Goal: Task Accomplishment & Management: Manage account settings

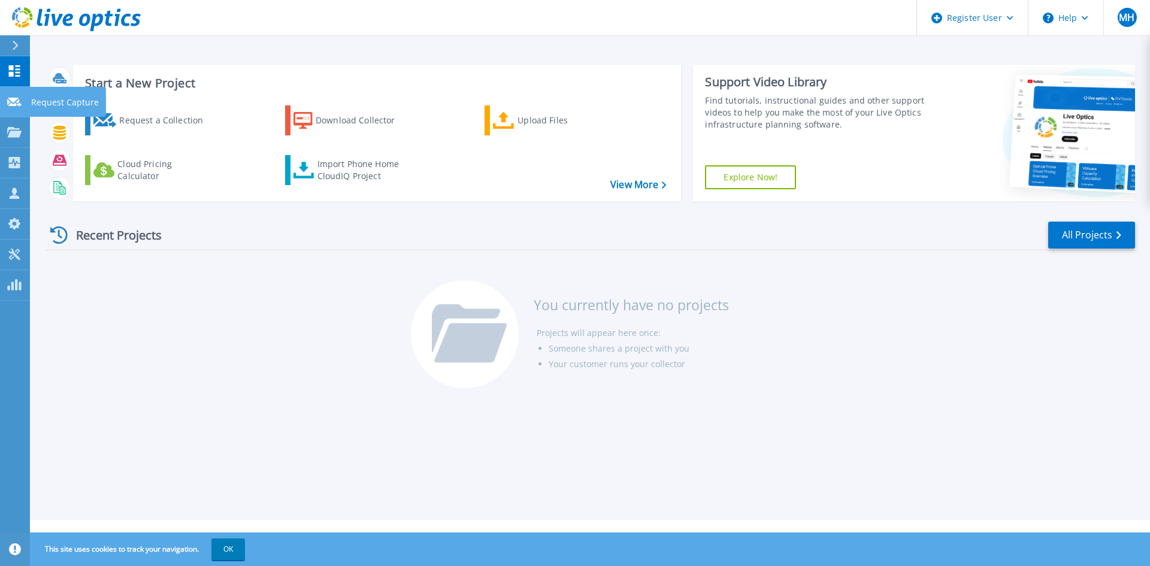
click at [20, 99] on icon at bounding box center [14, 102] width 14 height 9
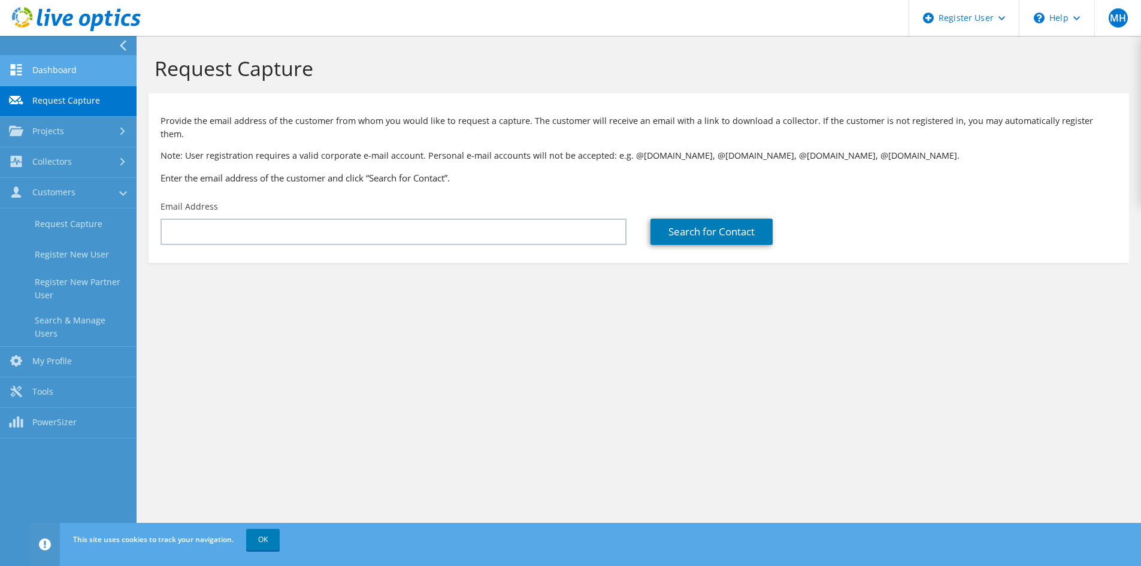
click at [77, 58] on link "Dashboard" at bounding box center [68, 71] width 137 height 31
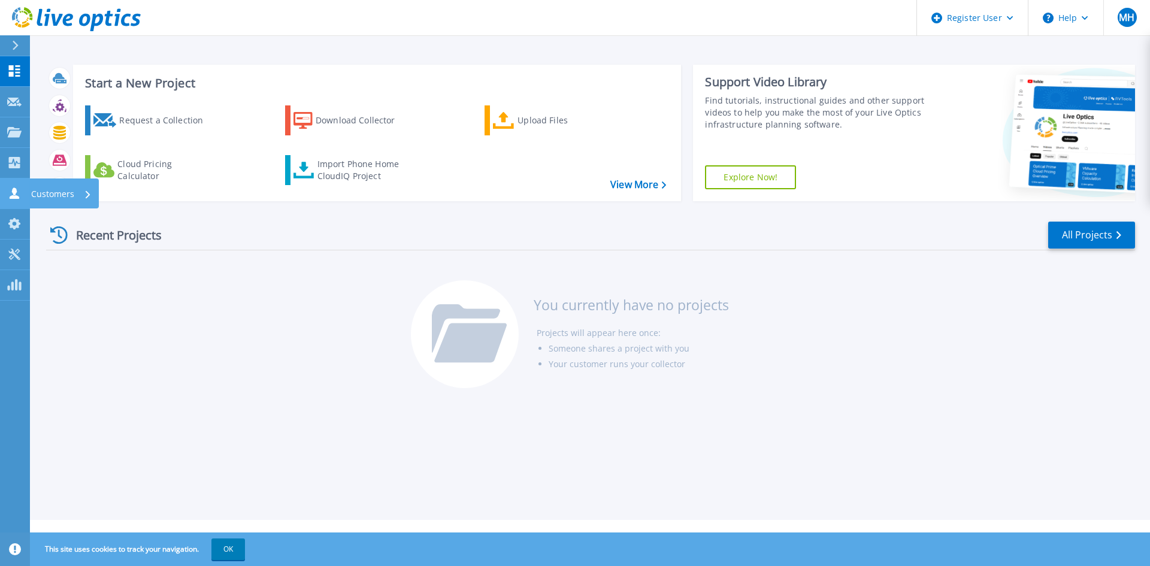
click at [17, 191] on icon at bounding box center [14, 193] width 14 height 11
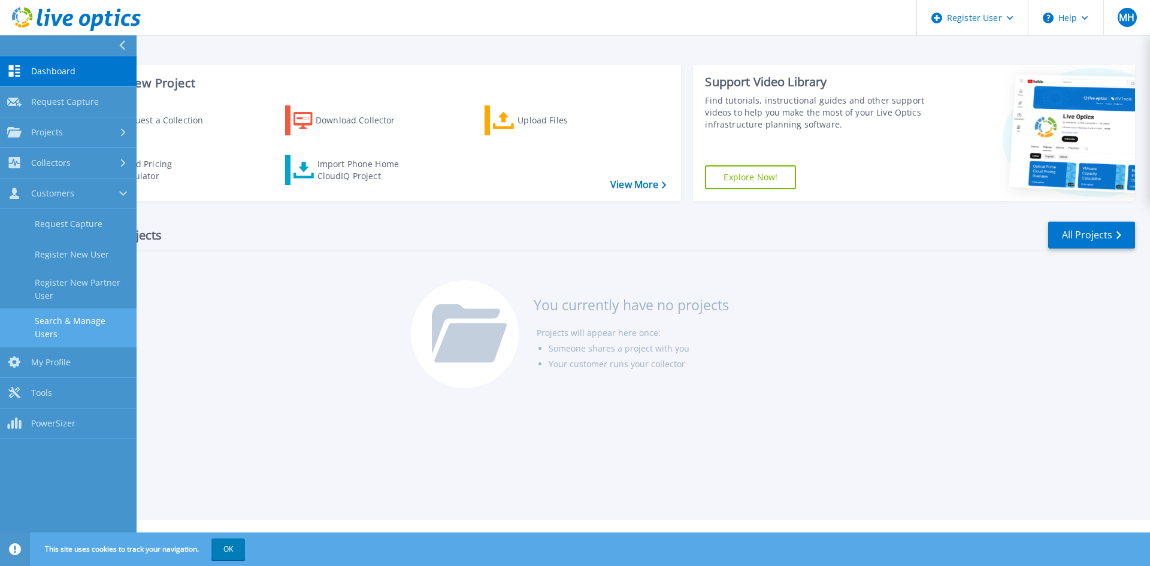
click at [38, 331] on link "Search & Manage Users" at bounding box center [68, 328] width 137 height 38
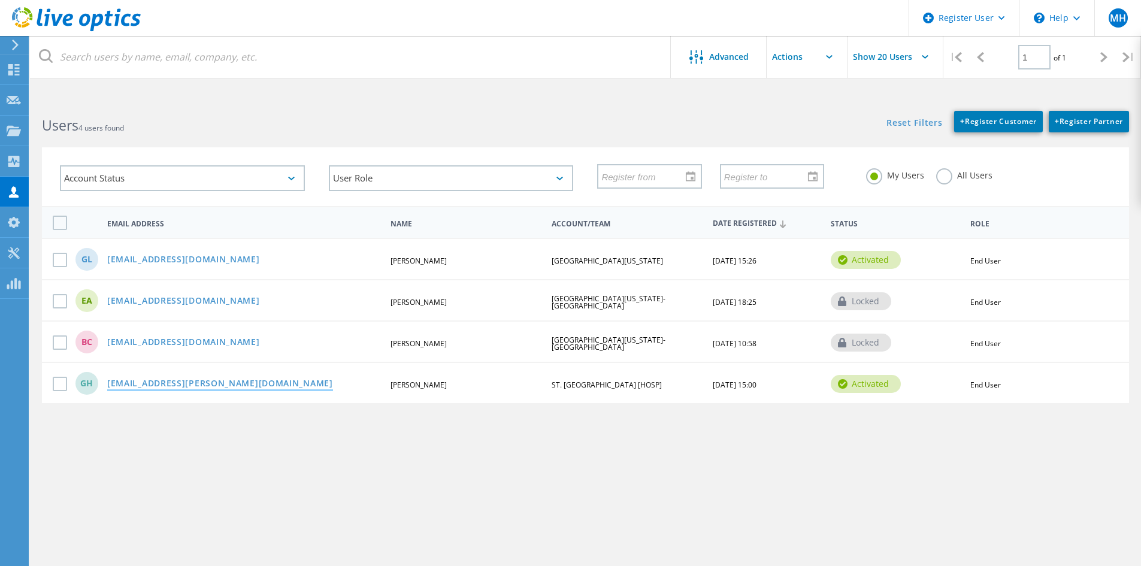
click at [237, 388] on link "garfield.hylton@saintjosephs.org" at bounding box center [220, 384] width 226 height 10
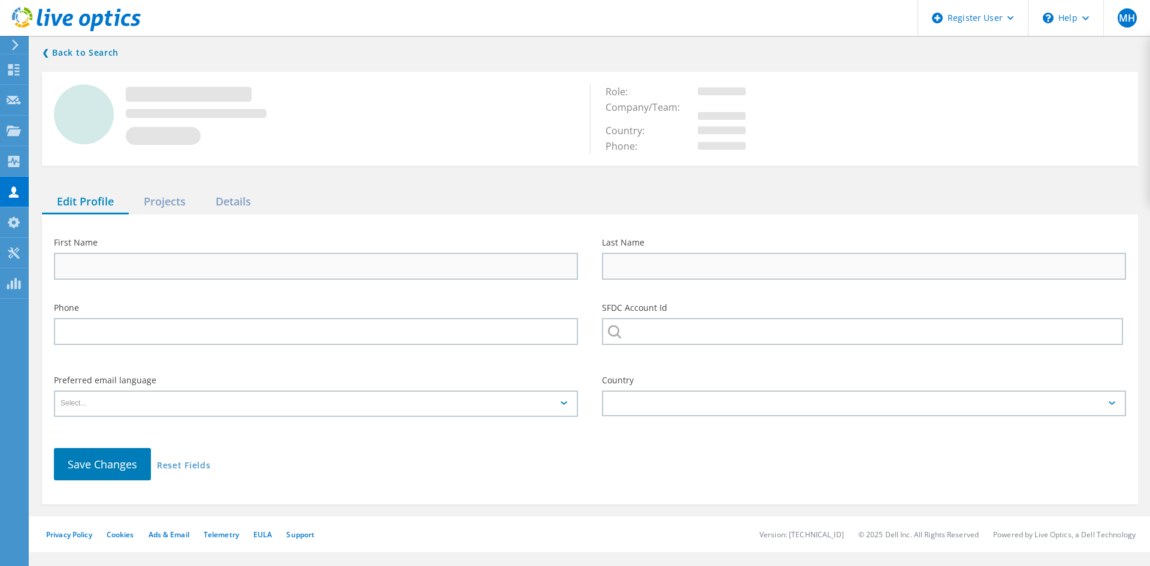
type input "Garfield"
type input "Hylton"
type input "(914) 378-7513"
type input "ST. JOSEPH'S MEDICAL CENTER [HOSP]"
type input "English"
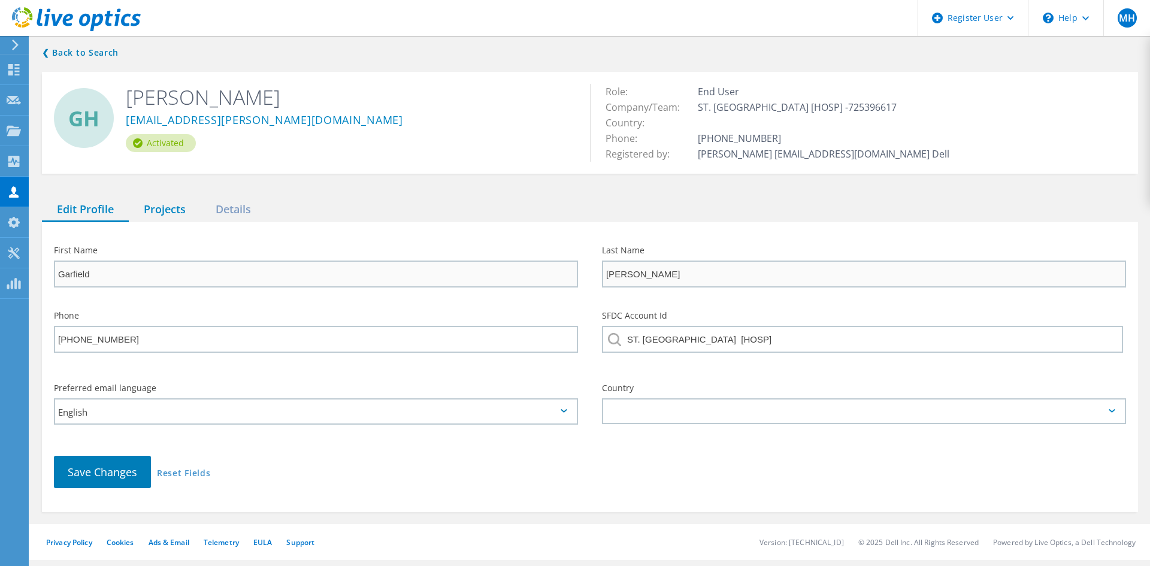
click at [158, 213] on div "Projects" at bounding box center [165, 210] width 72 height 25
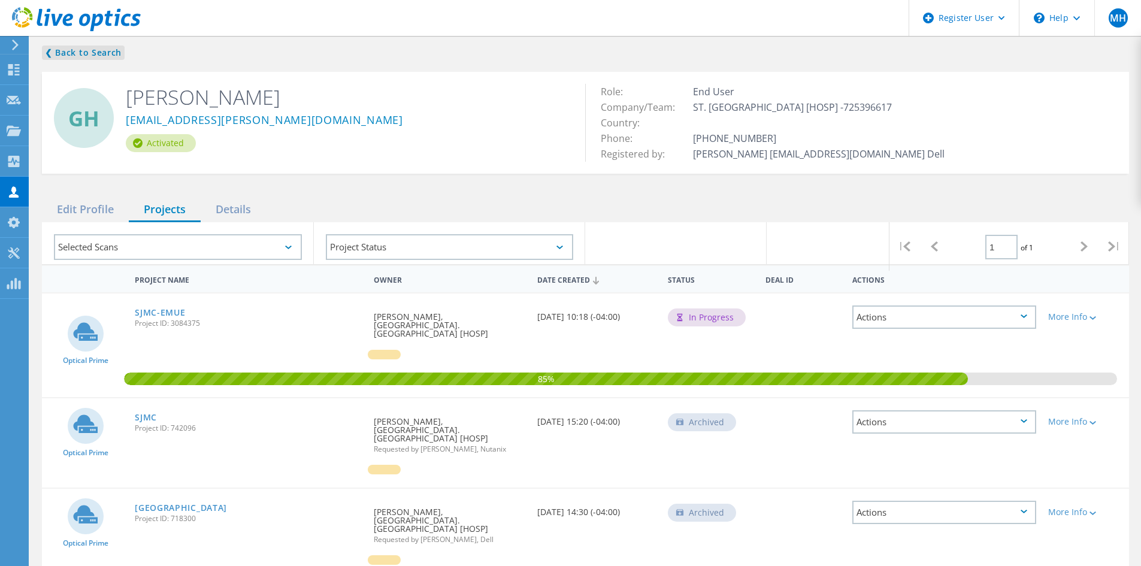
click at [89, 46] on div "❮ Back to Search GH Garfield Hylton garfield.hylton@saintjosephs.org Activated …" at bounding box center [586, 312] width 1112 height 557
click at [86, 54] on link "❮ Back to Search" at bounding box center [83, 53] width 83 height 14
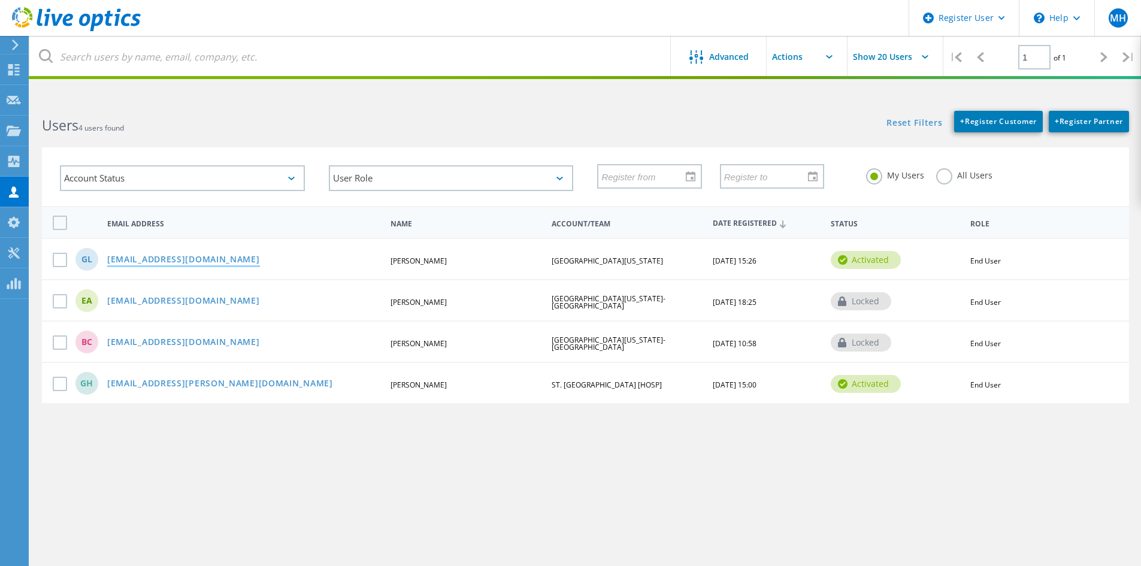
click at [134, 259] on link "glane@umd.edu" at bounding box center [183, 260] width 153 height 10
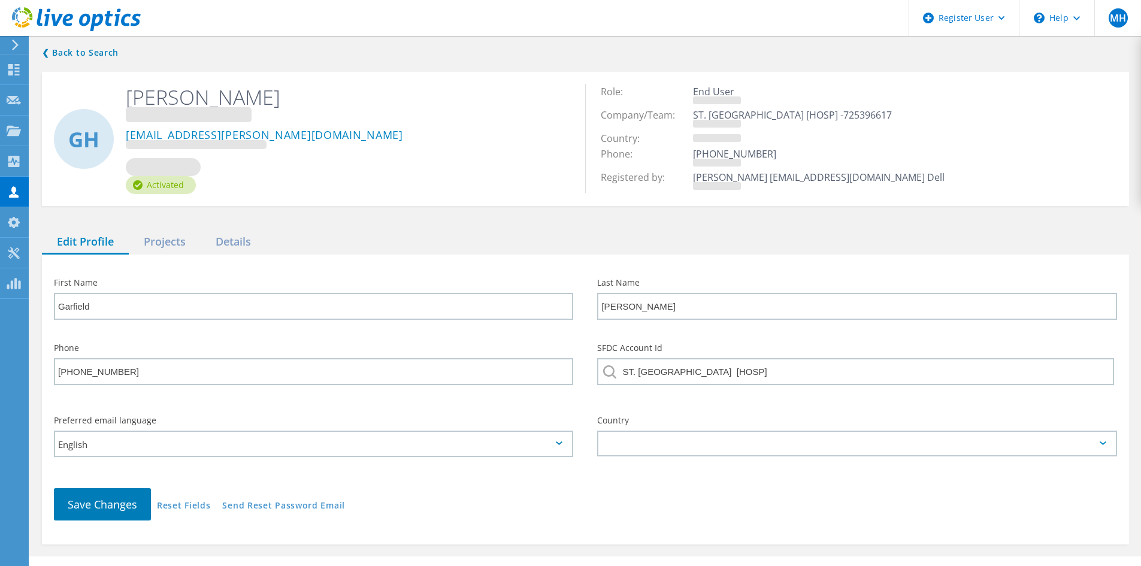
type input "Gale"
type input "Lane"
type input "UNIVERSITY OF MARYLAND-COLLEGE PARK"
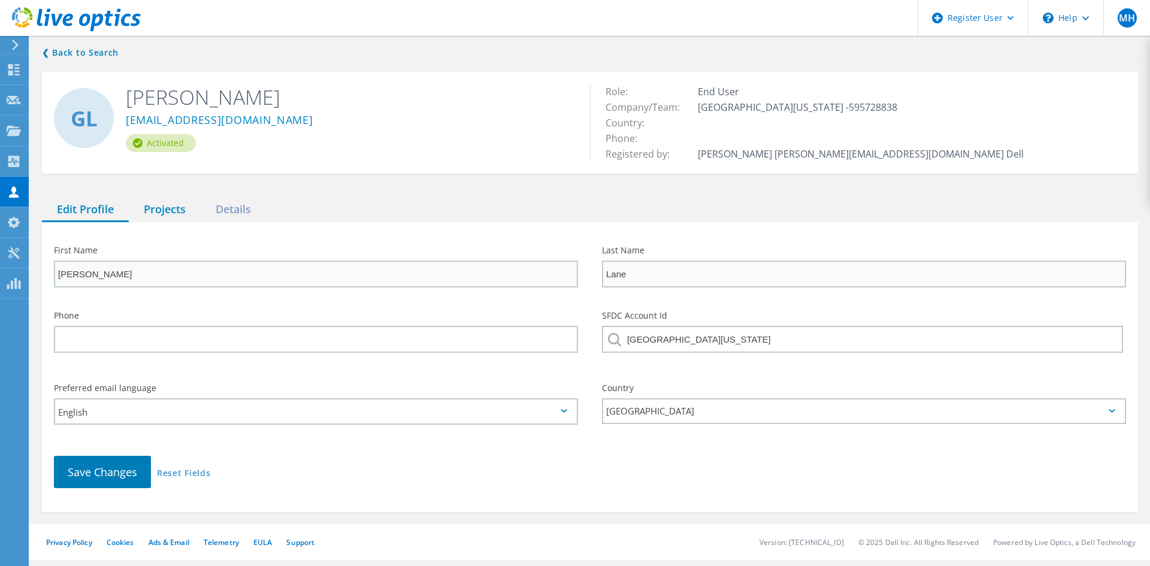
click at [173, 211] on div "Projects" at bounding box center [165, 210] width 72 height 25
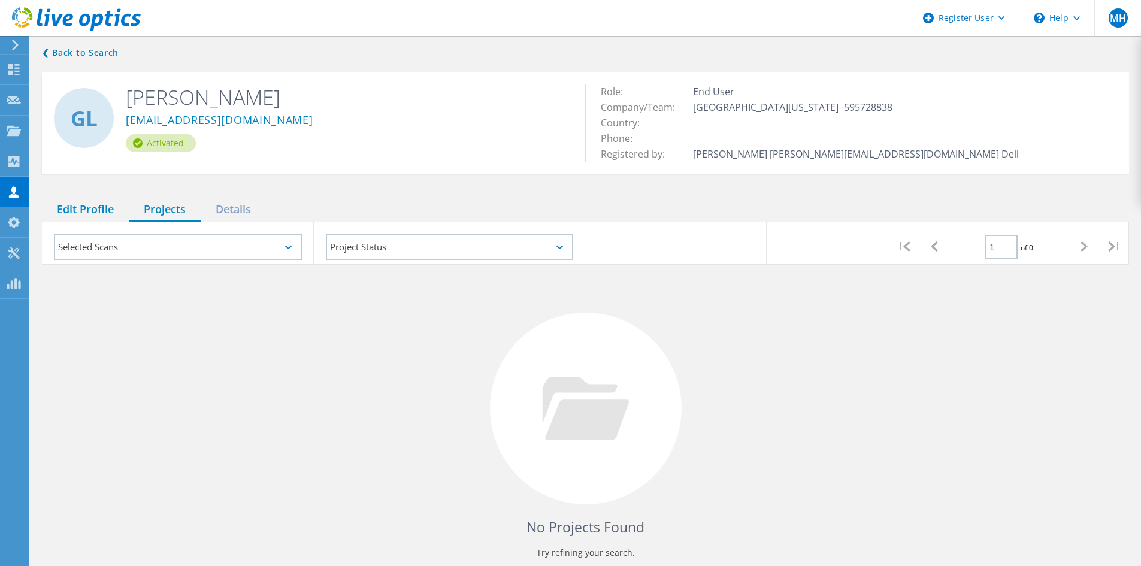
click at [114, 205] on div "Edit Profile" at bounding box center [85, 210] width 87 height 25
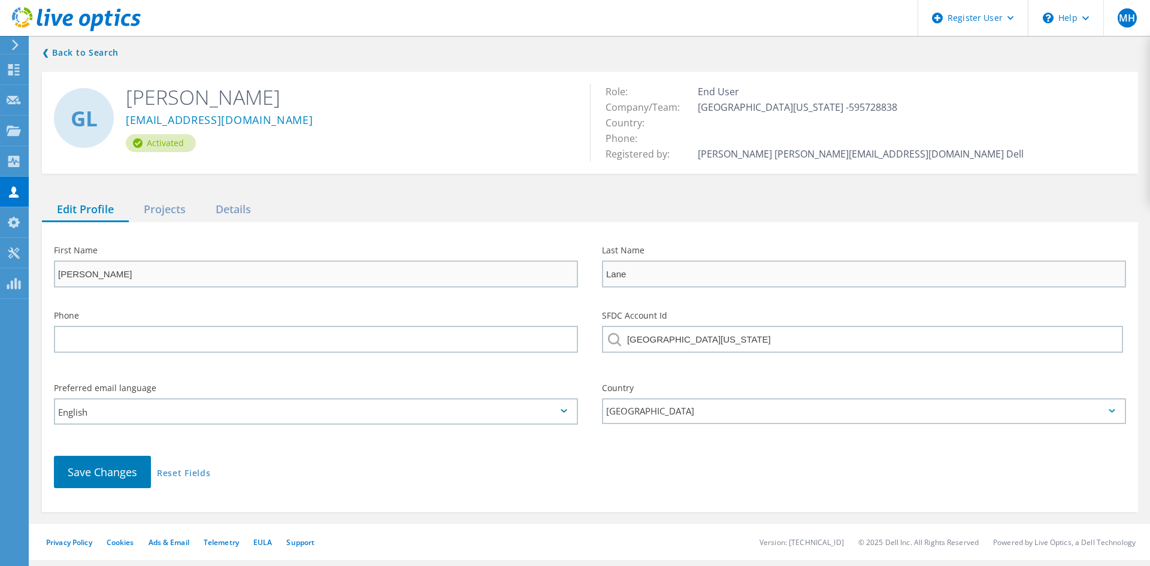
click at [85, 39] on div "❮ Back to Search GL Gale Lane glane@umd.edu Activated Role: End User Company/Te…" at bounding box center [590, 279] width 1120 height 491
click at [80, 52] on link "❮ Back to Search" at bounding box center [83, 53] width 83 height 14
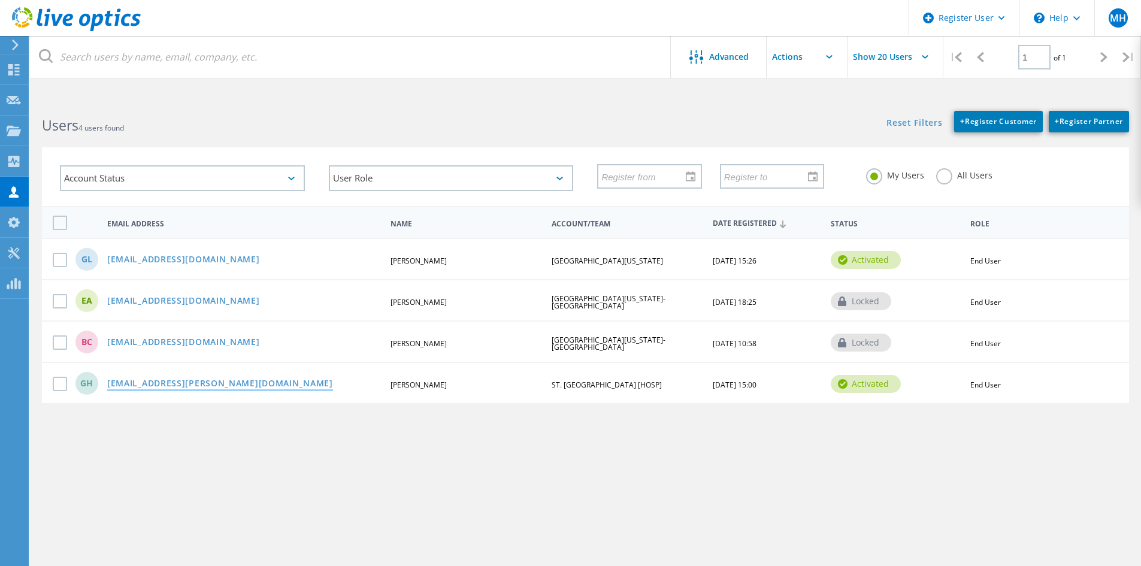
click at [144, 380] on link "garfield.hylton@saintjosephs.org" at bounding box center [220, 384] width 226 height 10
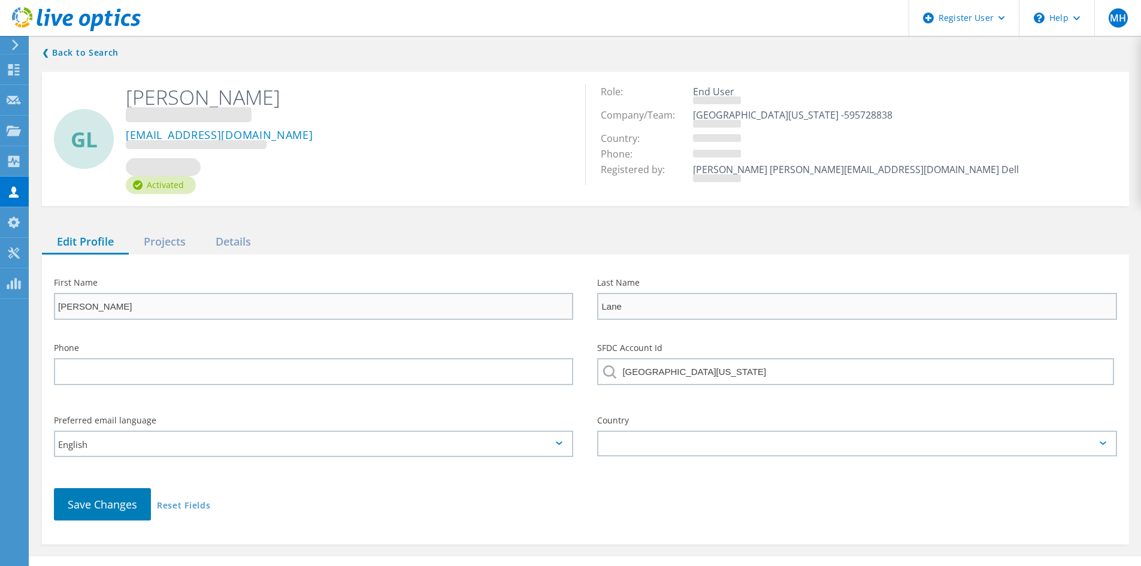
type input "Garfield"
type input "Hylton"
type input "(914) 378-7513"
type input "ST. JOSEPH'S MEDICAL CENTER [HOSP]"
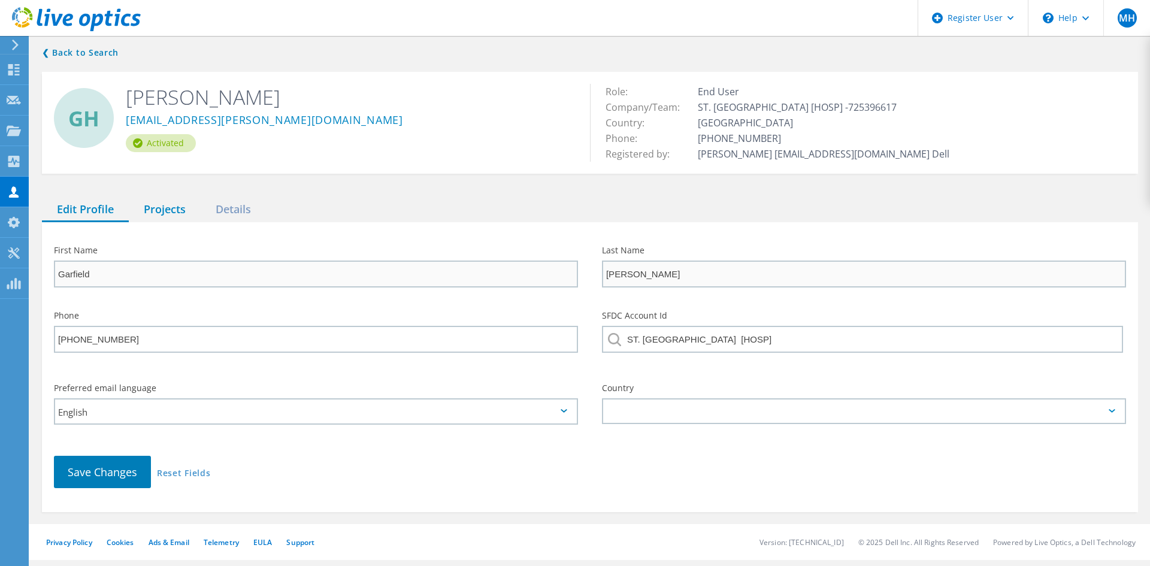
click at [165, 204] on div "Projects" at bounding box center [165, 210] width 72 height 25
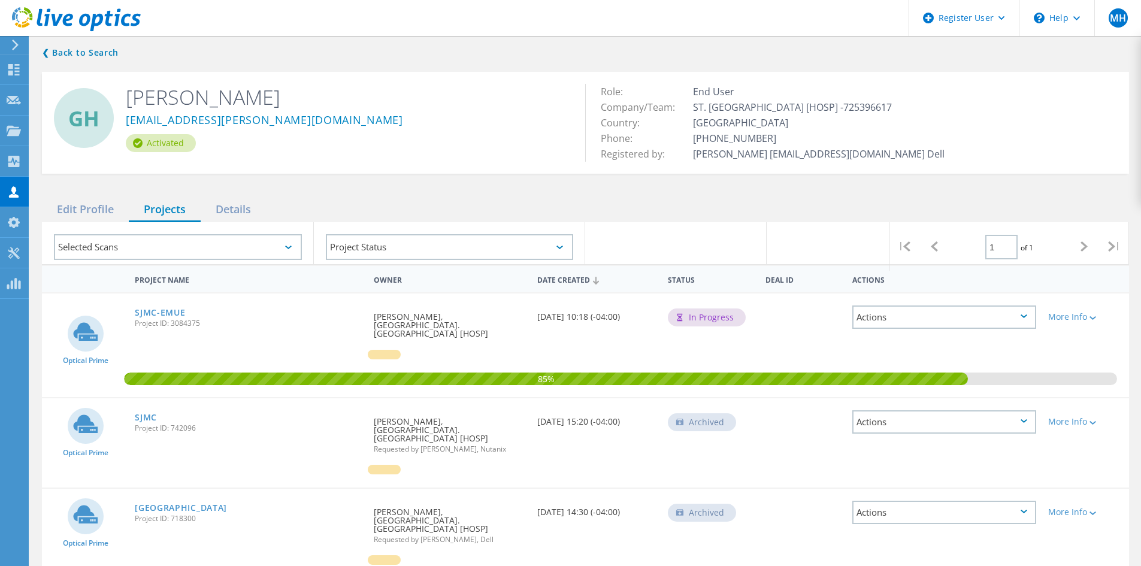
scroll to position [58, 0]
